Goal: Task Accomplishment & Management: Manage account settings

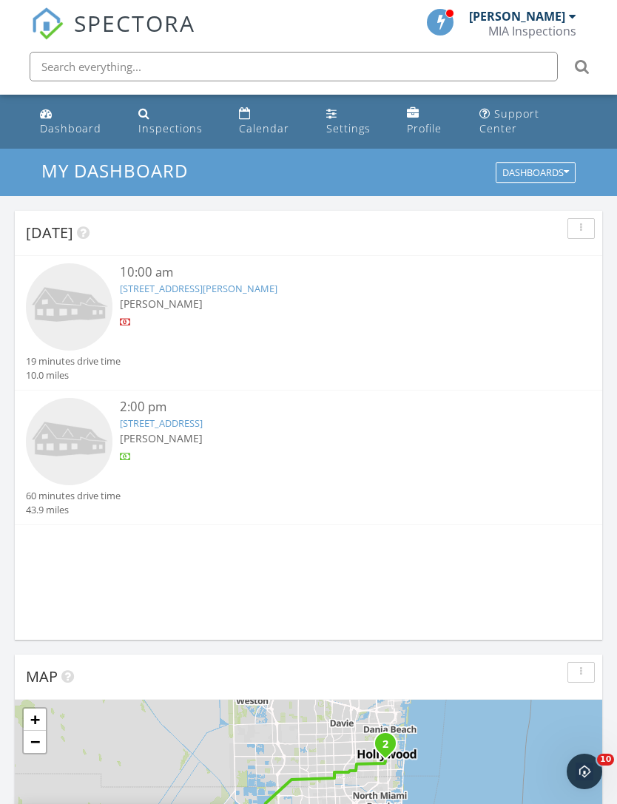
click at [70, 298] on img at bounding box center [69, 306] width 87 height 87
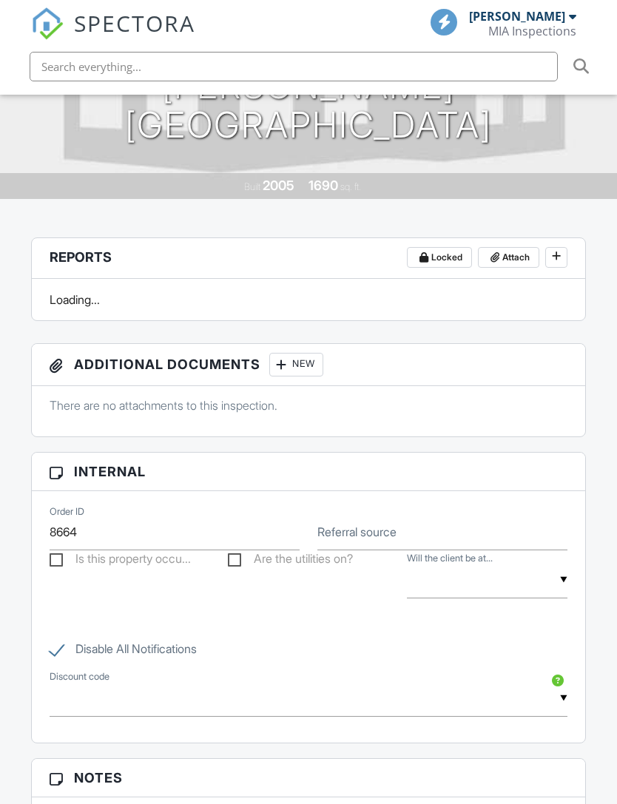
scroll to position [485, 0]
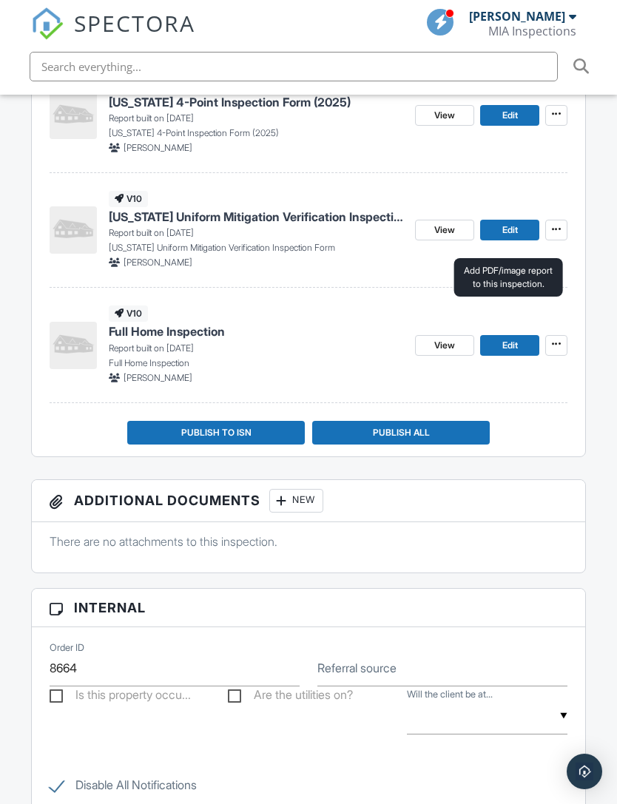
click at [508, 50] on span "Attach" at bounding box center [515, 43] width 27 height 15
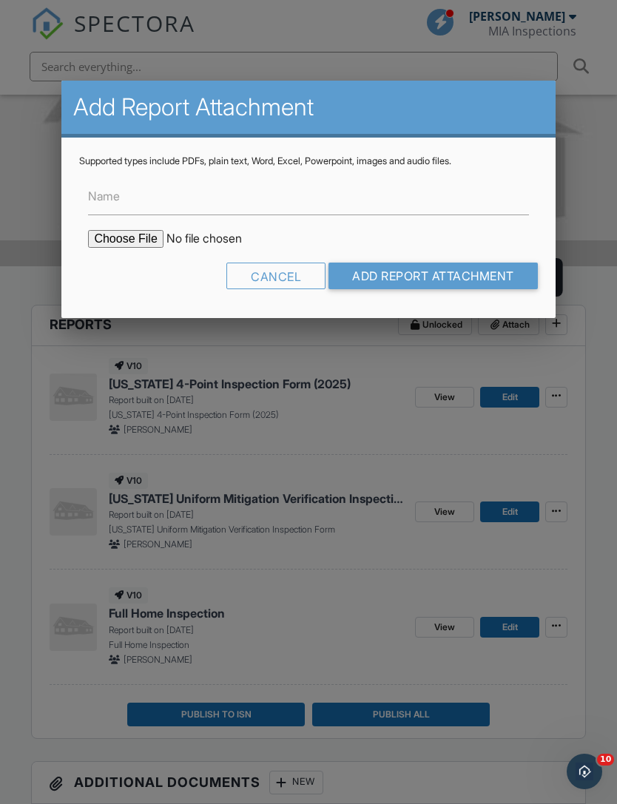
scroll to position [0, 0]
click at [108, 203] on label "Name" at bounding box center [104, 196] width 32 height 16
click at [108, 203] on input "Name" at bounding box center [308, 197] width 440 height 36
type input "Permit History"
click at [110, 246] on input "file" at bounding box center [214, 239] width 252 height 18
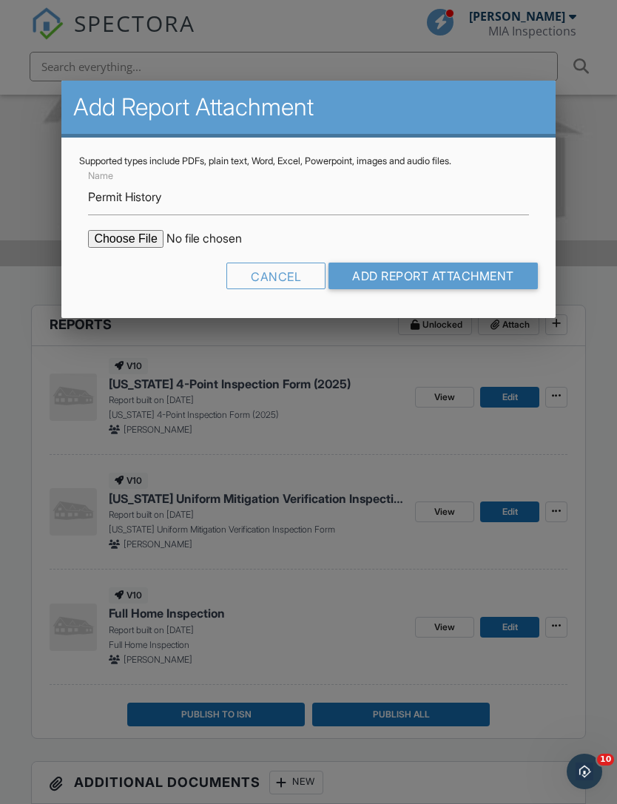
type input "C:\fakepath\BuildFaxReport_20250929104747415926-LE6C1E-773024078.pdf"
click at [491, 286] on input "Add Report Attachment" at bounding box center [433, 276] width 209 height 27
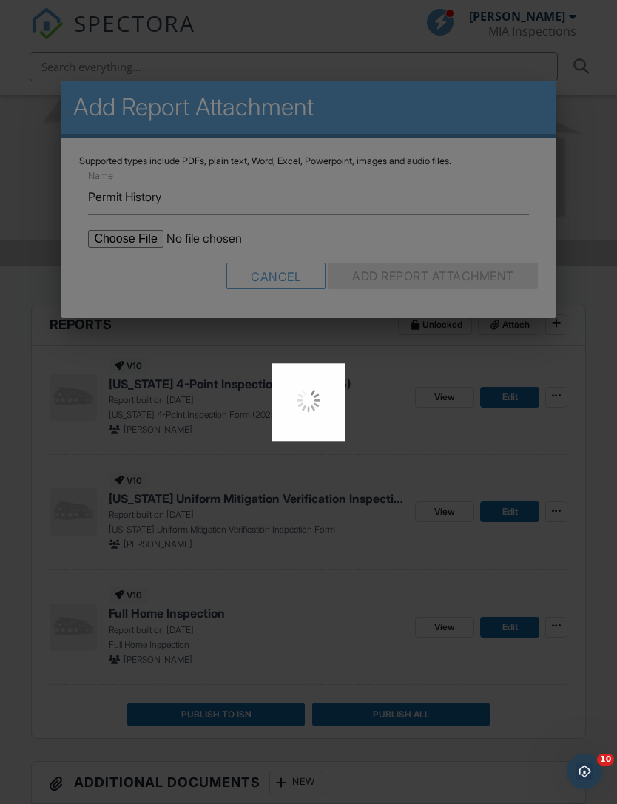
click at [507, 273] on div at bounding box center [308, 402] width 617 height 804
